Goal: Communication & Community: Answer question/provide support

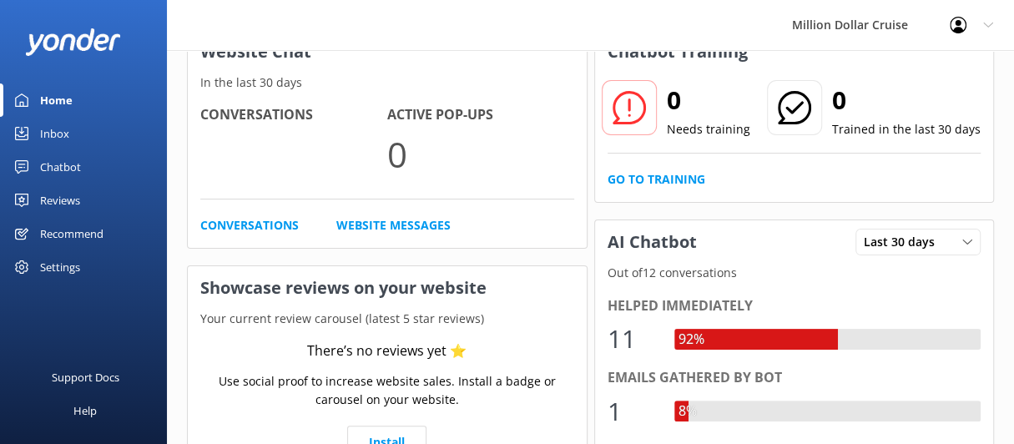
scroll to position [250, 0]
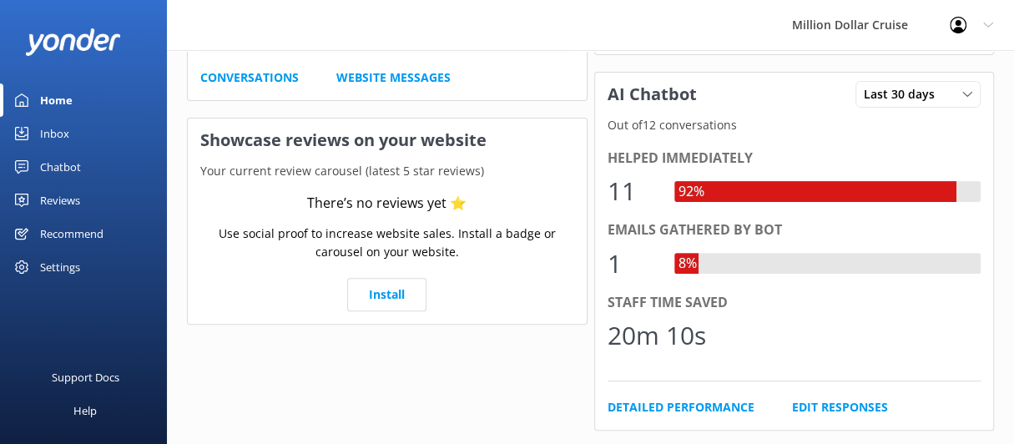
click at [741, 194] on div "92%" at bounding box center [816, 191] width 282 height 21
click at [691, 264] on div "8%" at bounding box center [688, 264] width 27 height 22
click at [640, 261] on div "1" at bounding box center [633, 264] width 50 height 40
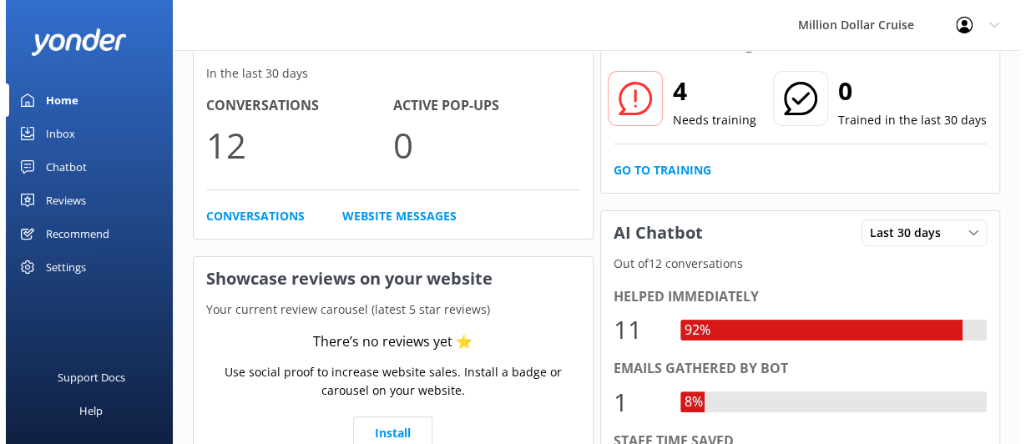
scroll to position [0, 0]
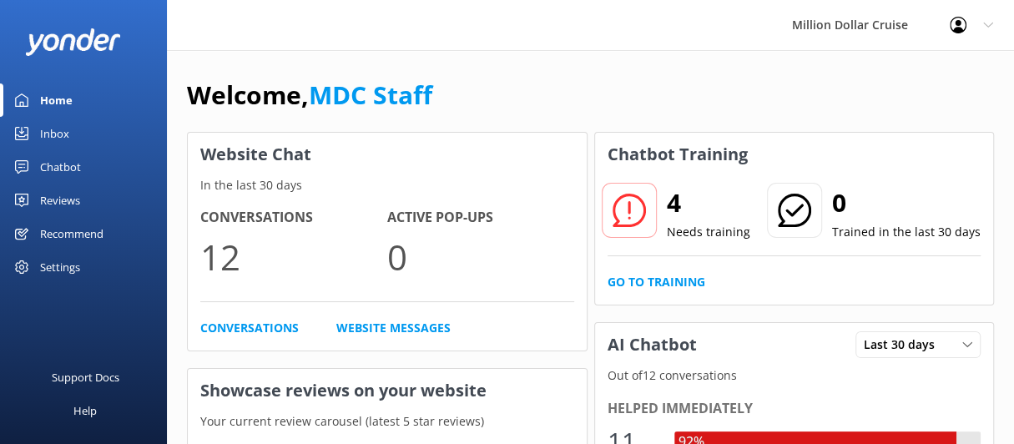
click at [34, 135] on link "Inbox" at bounding box center [83, 133] width 167 height 33
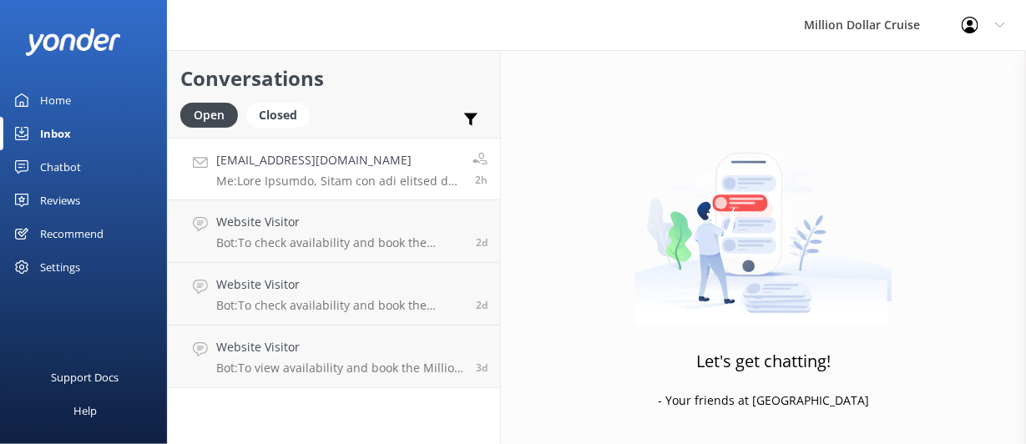
click at [383, 164] on h4 "[EMAIL_ADDRESS][DOMAIN_NAME]" at bounding box center [338, 160] width 244 height 18
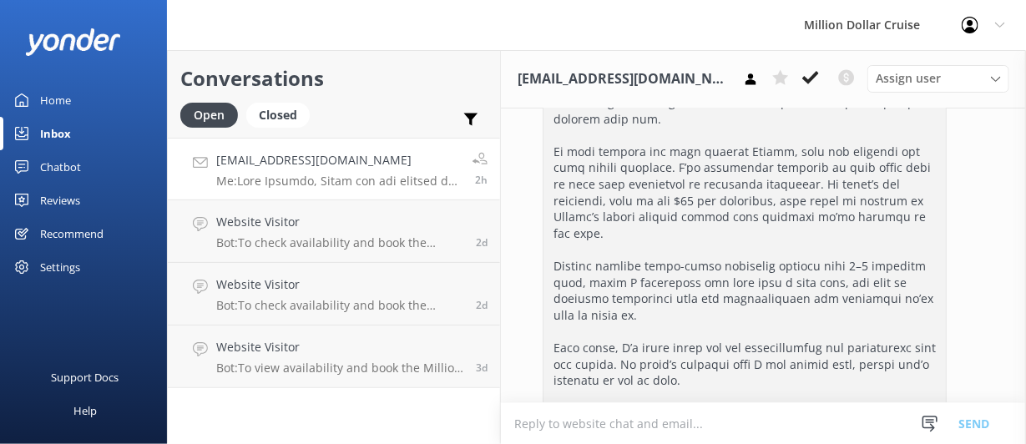
scroll to position [1333, 0]
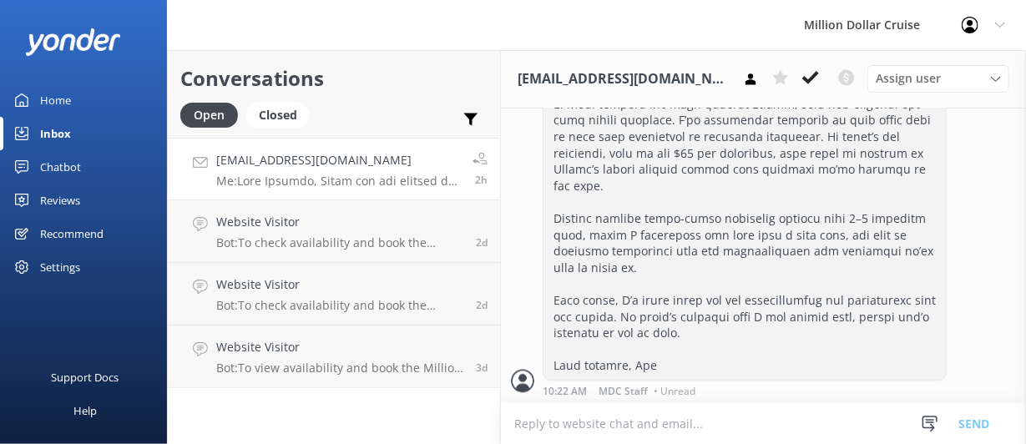
type textarea "0"
click at [731, 321] on div at bounding box center [745, 137] width 402 height 486
